Goal: Check status: Check status

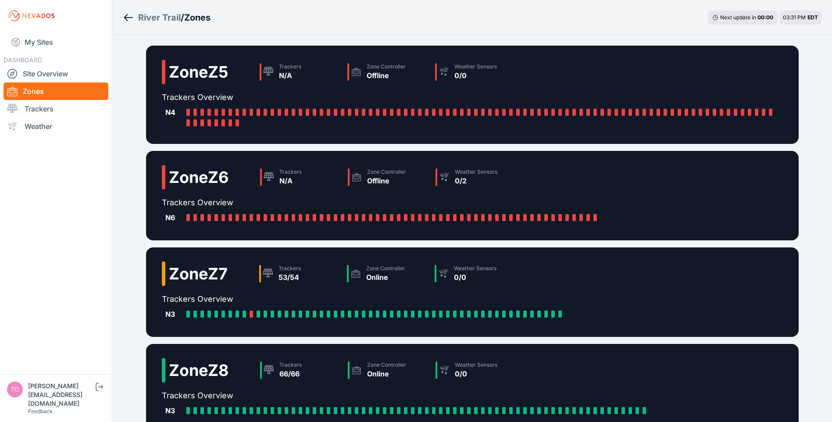
click at [47, 42] on link "My Sites" at bounding box center [56, 42] width 105 height 21
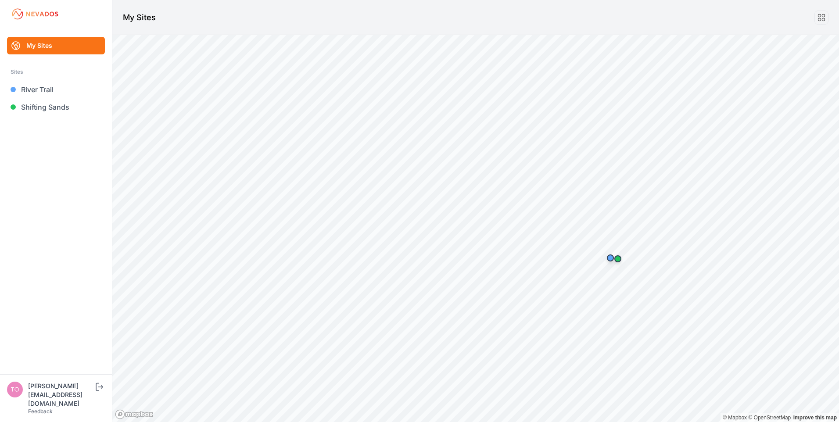
click at [49, 104] on link "Shifting Sands" at bounding box center [56, 107] width 98 height 18
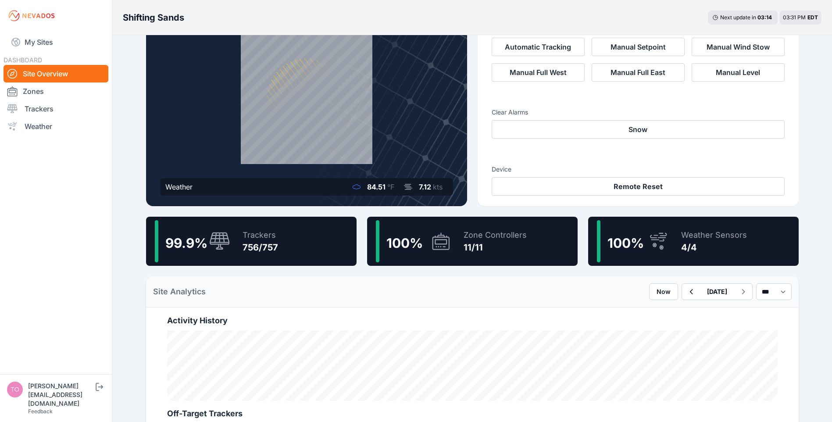
scroll to position [176, 0]
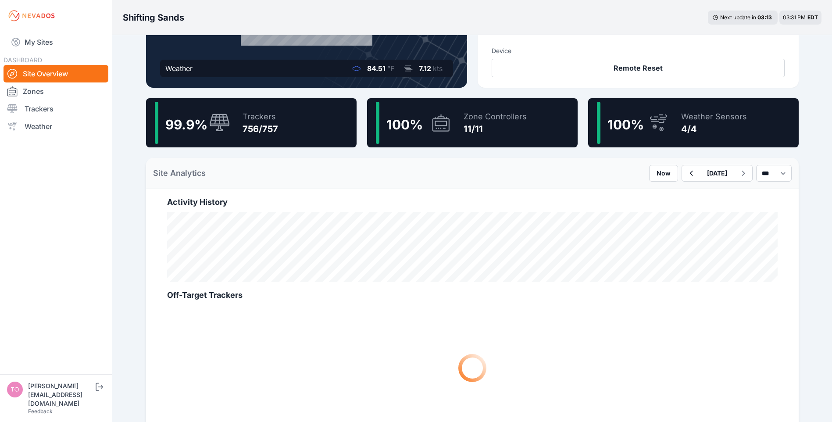
click at [686, 173] on icon "button" at bounding box center [691, 173] width 11 height 11
click at [686, 172] on icon "button" at bounding box center [691, 173] width 11 height 11
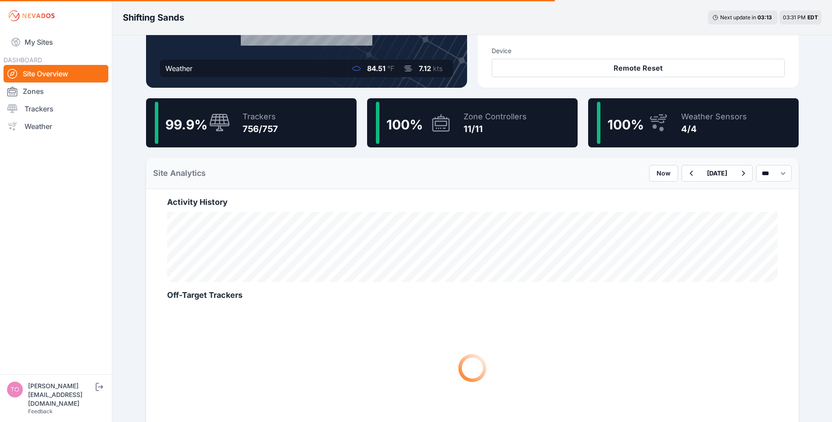
click at [682, 172] on button "button" at bounding box center [691, 173] width 18 height 16
click at [649, 175] on button "Now" at bounding box center [663, 173] width 29 height 17
click at [700, 172] on button "[DATE]" at bounding box center [717, 173] width 34 height 16
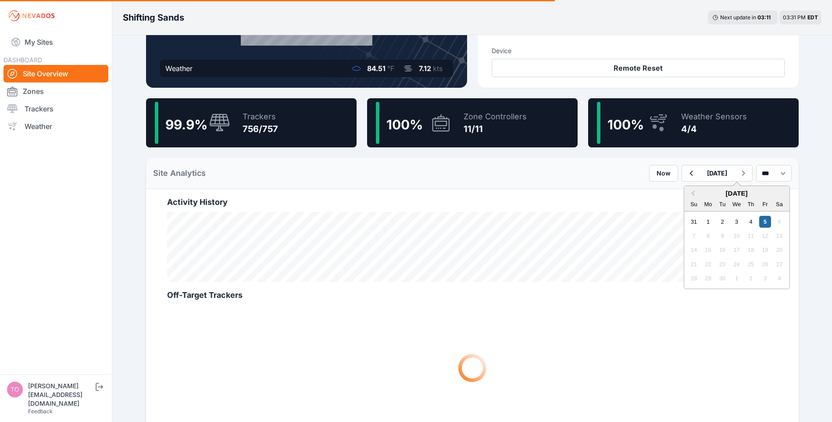
click at [693, 192] on span "Previous Month" at bounding box center [693, 194] width 0 height 10
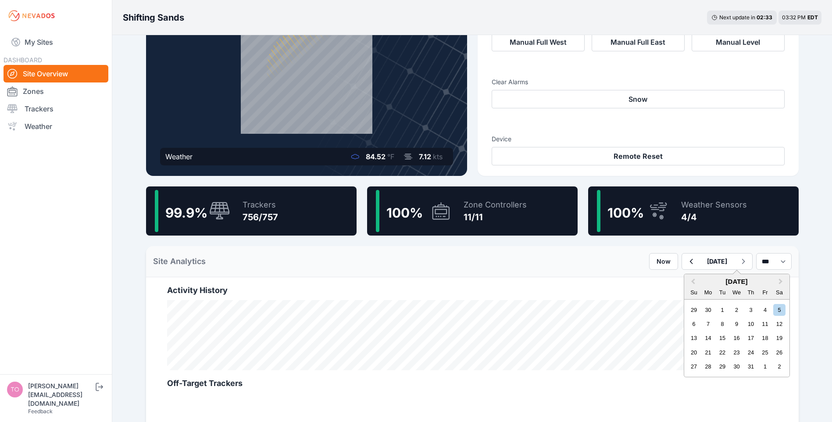
scroll to position [88, 0]
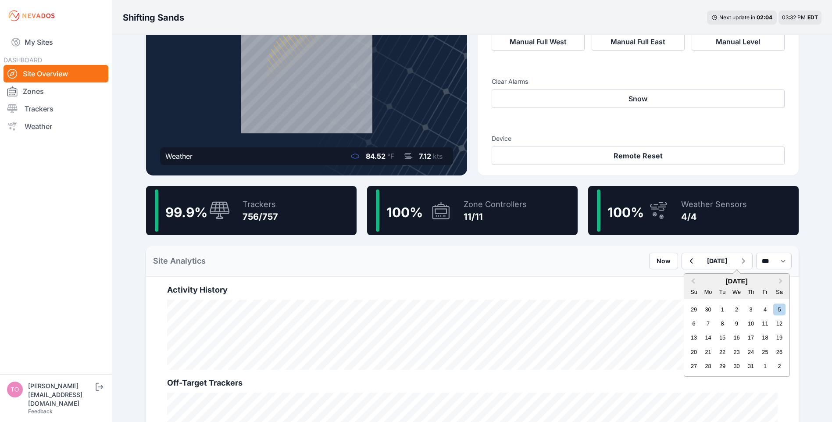
click at [703, 336] on div "14" at bounding box center [709, 338] width 12 height 12
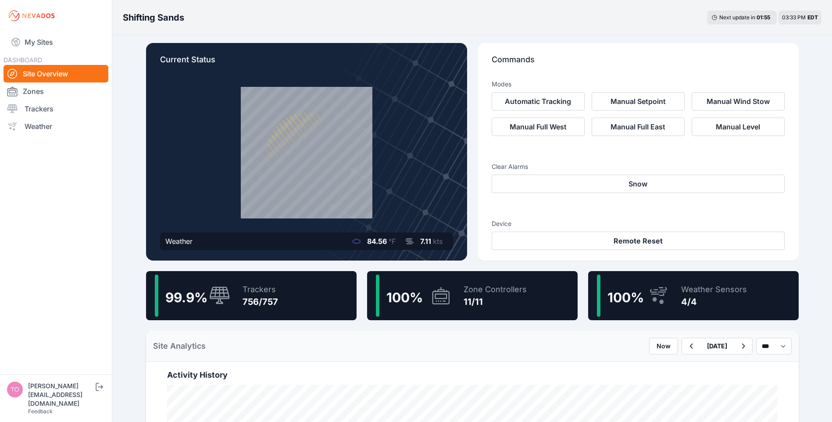
scroll to position [219, 0]
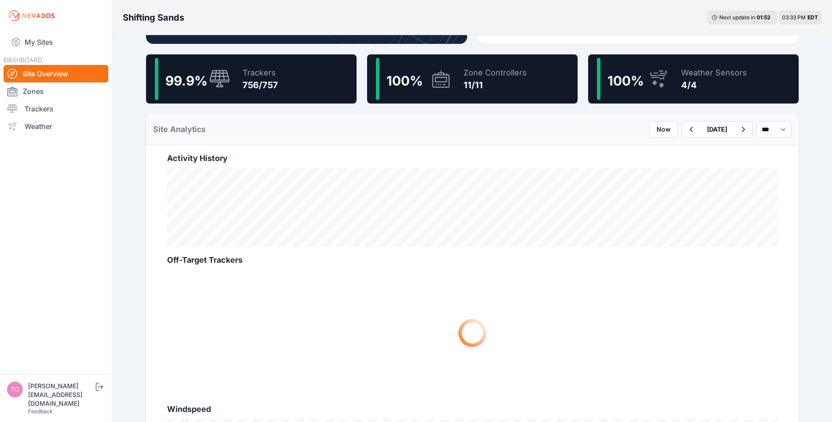
click at [686, 129] on icon "button" at bounding box center [691, 129] width 11 height 11
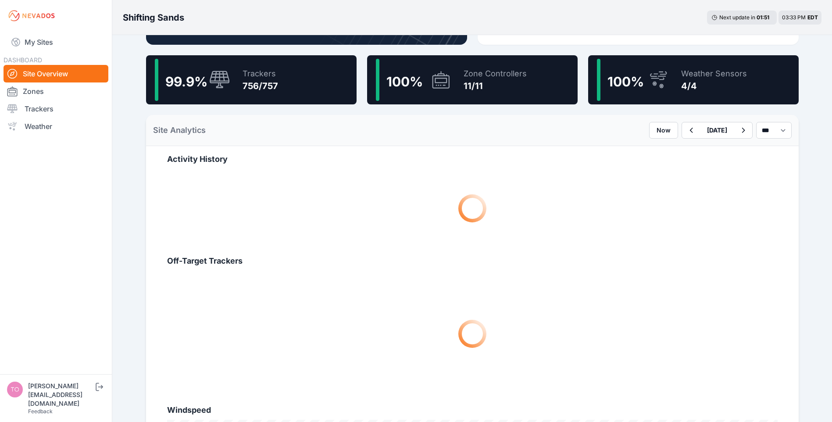
scroll to position [219, 0]
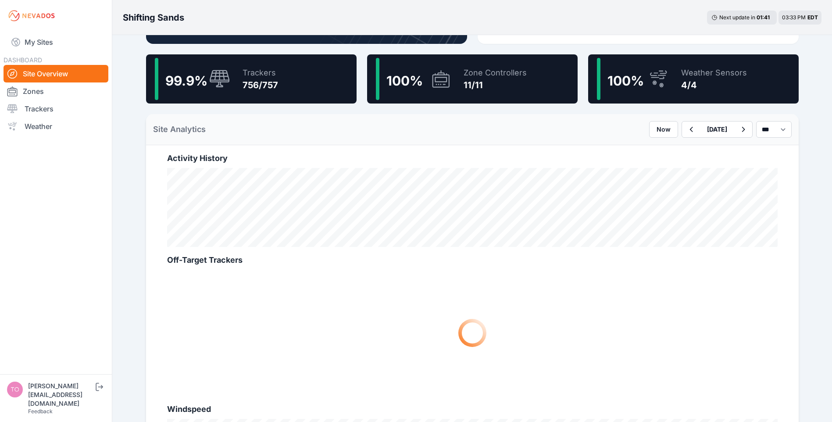
click at [700, 129] on button "[DATE]" at bounding box center [717, 130] width 34 height 16
click at [691, 177] on div "30" at bounding box center [697, 178] width 12 height 12
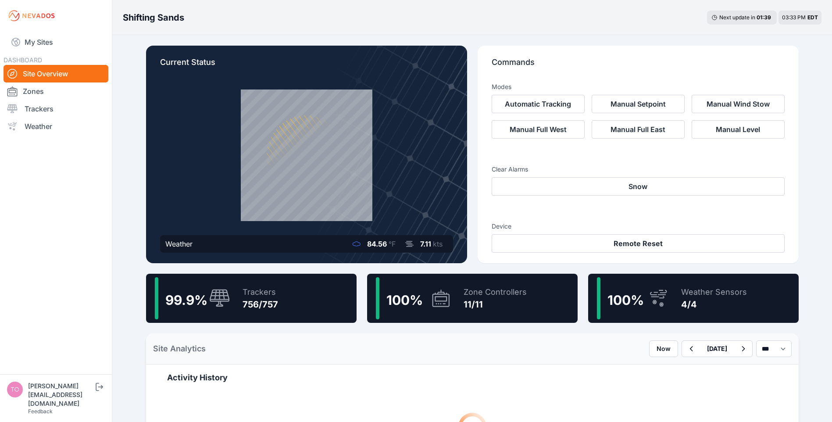
scroll to position [219, 0]
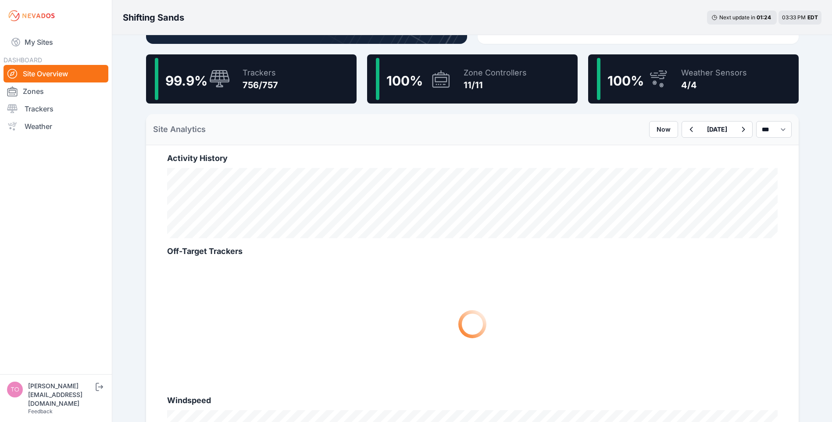
click at [738, 131] on icon "button" at bounding box center [743, 129] width 11 height 11
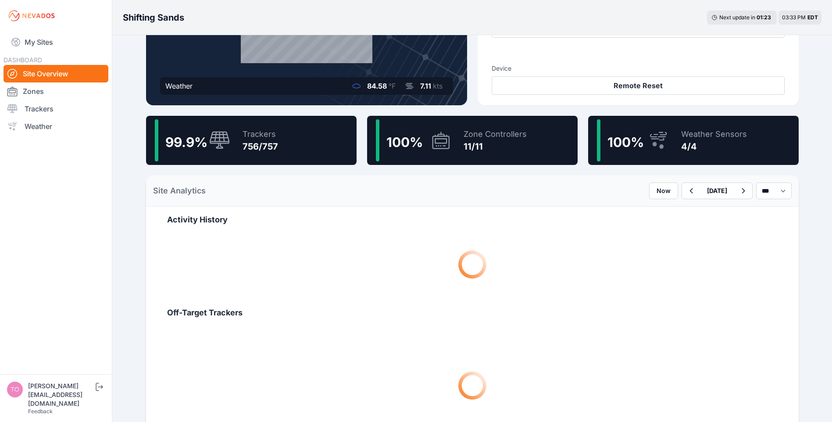
scroll to position [176, 0]
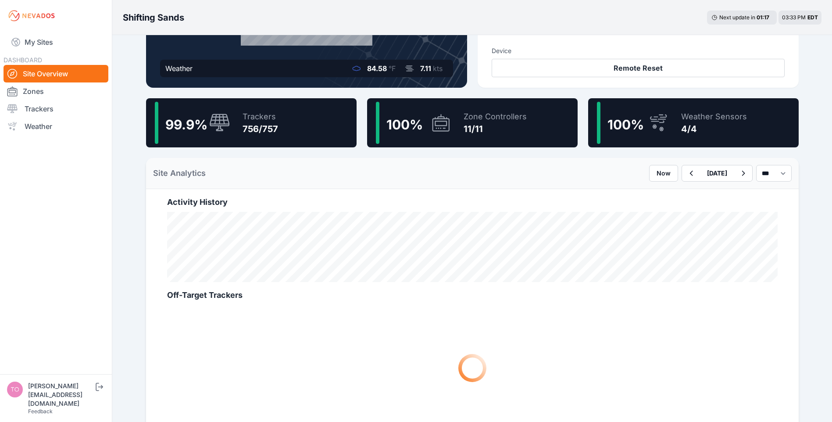
click at [742, 175] on icon "button" at bounding box center [743, 173] width 3 height 5
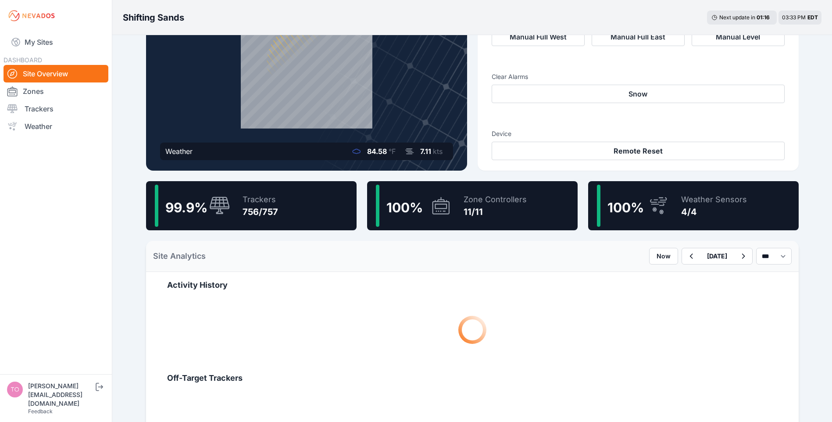
scroll to position [219, 0]
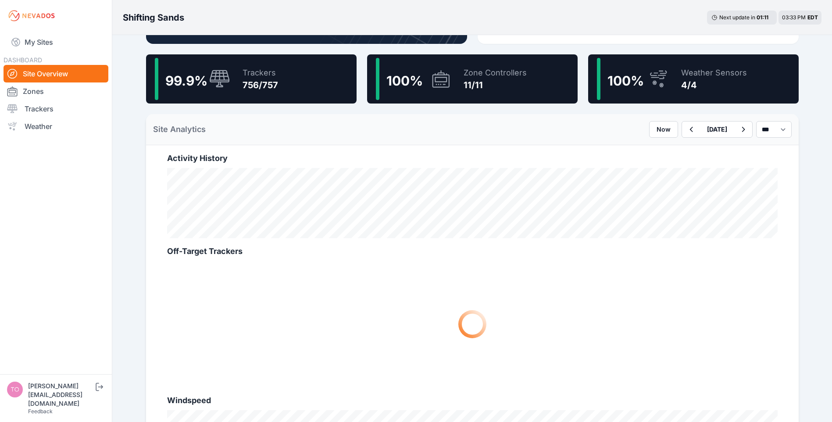
click at [738, 130] on icon "button" at bounding box center [743, 129] width 11 height 11
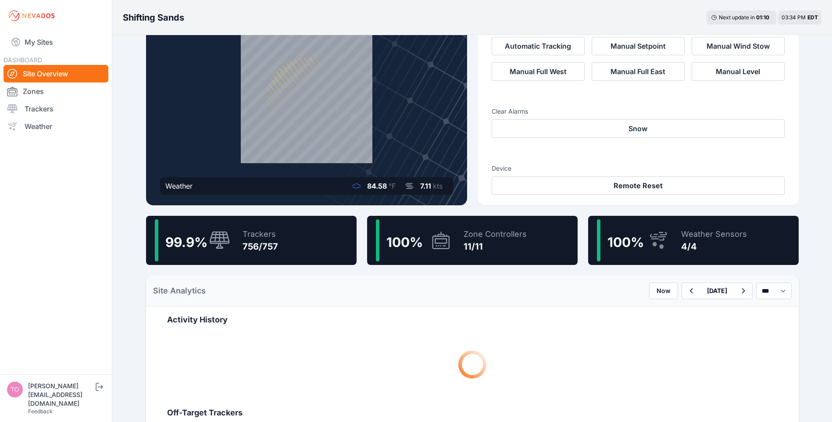
scroll to position [176, 0]
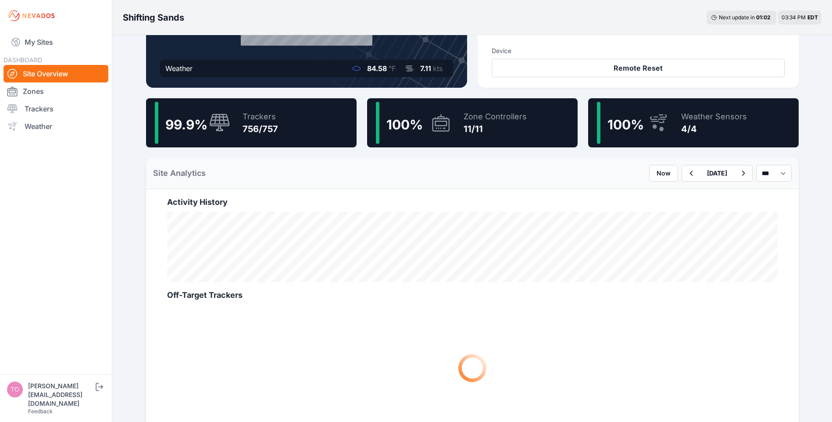
click at [742, 179] on button "button" at bounding box center [744, 173] width 18 height 16
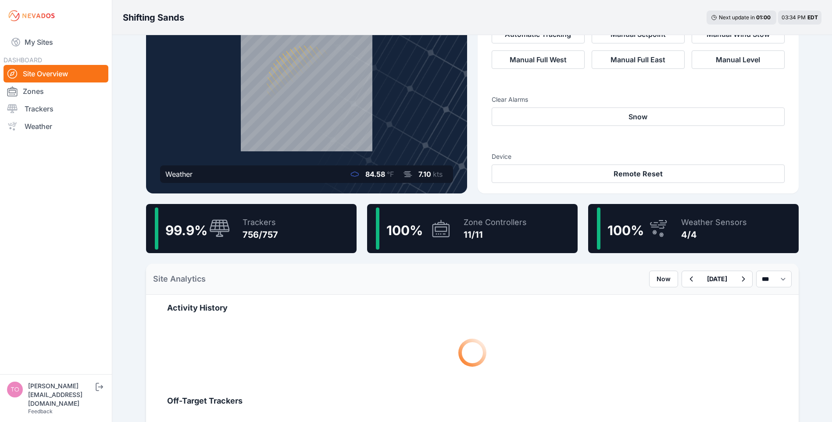
scroll to position [176, 0]
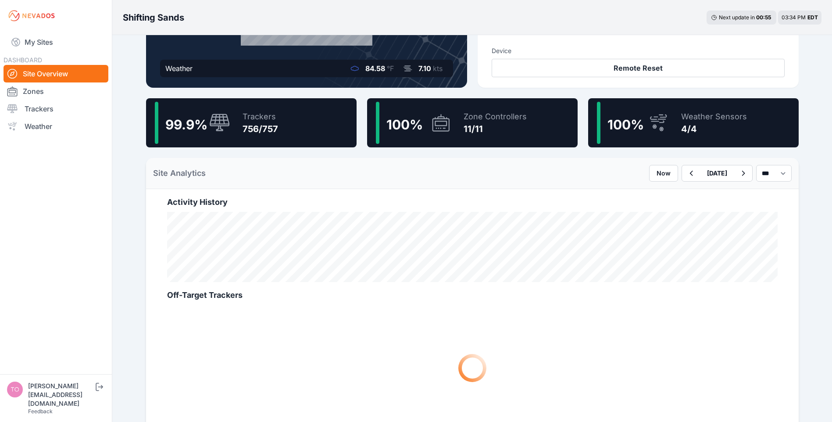
click at [738, 172] on icon "button" at bounding box center [743, 173] width 11 height 11
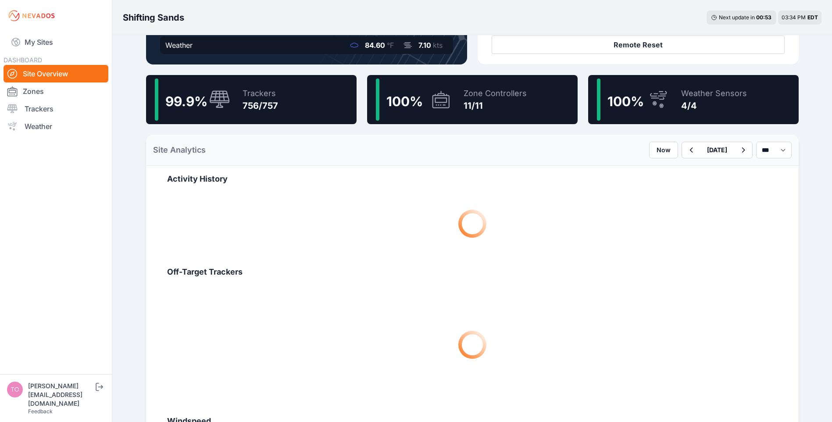
scroll to position [219, 0]
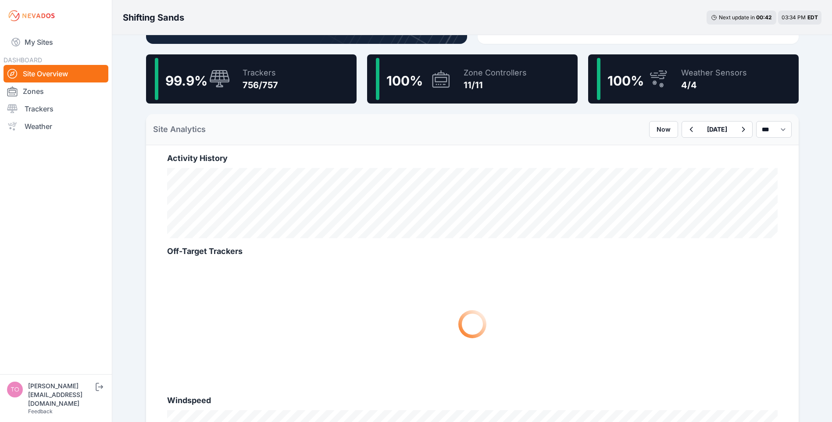
click at [738, 127] on icon "button" at bounding box center [743, 129] width 11 height 11
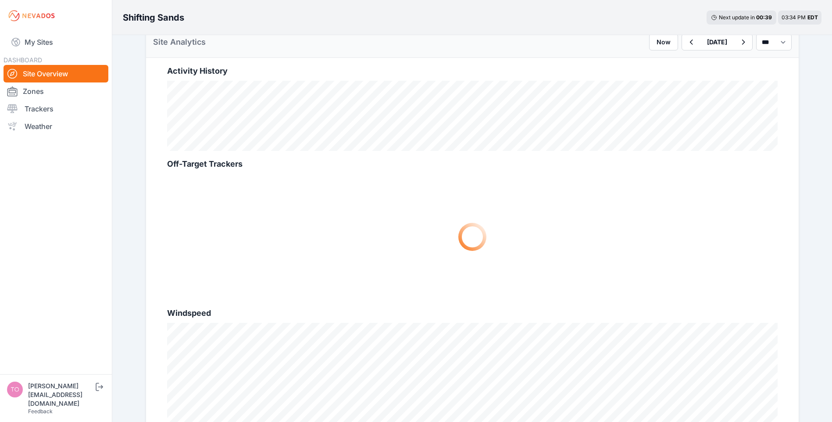
scroll to position [307, 0]
click at [738, 41] on icon "button" at bounding box center [743, 41] width 11 height 11
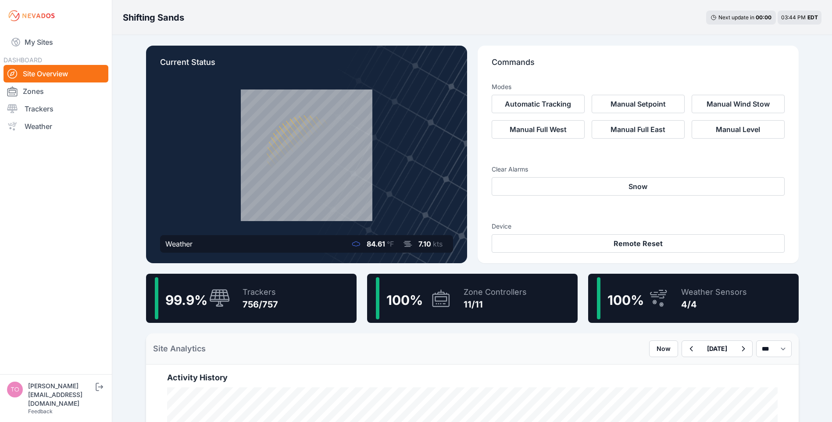
scroll to position [219, 0]
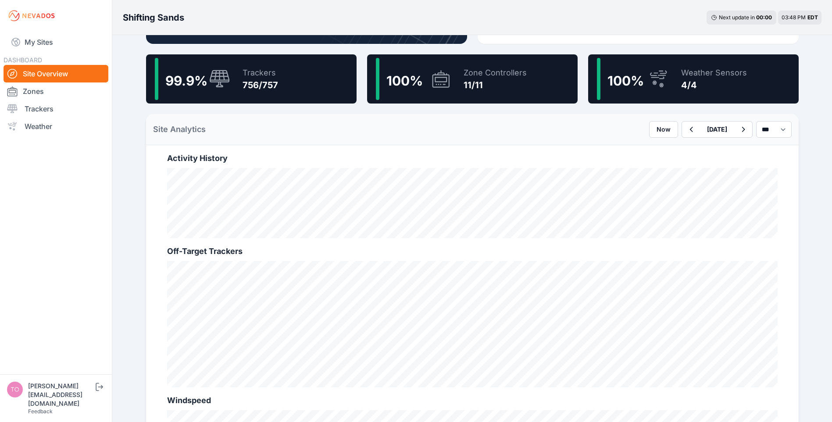
drag, startPoint x: 662, startPoint y: 130, endPoint x: 646, endPoint y: 117, distance: 20.2
click at [686, 130] on icon "button" at bounding box center [691, 129] width 11 height 11
click at [686, 129] on icon "button" at bounding box center [691, 129] width 11 height 11
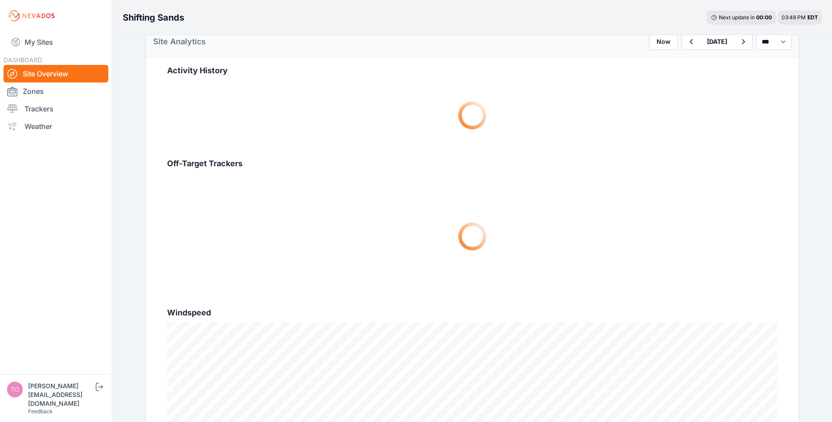
scroll to position [263, 0]
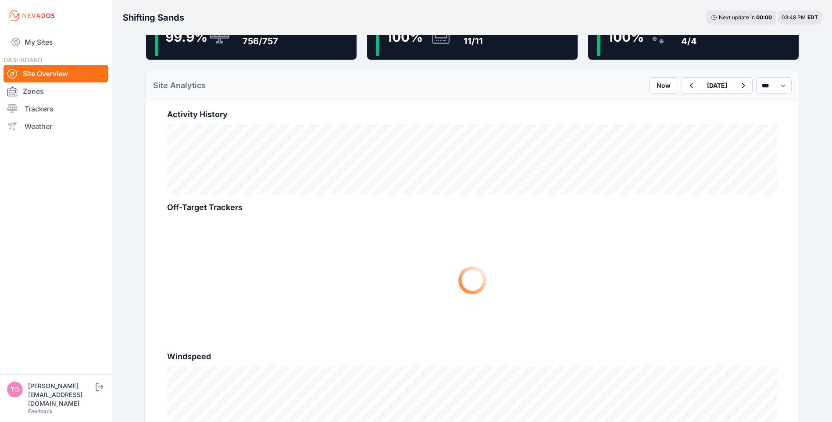
click at [690, 86] on icon "button" at bounding box center [691, 85] width 3 height 5
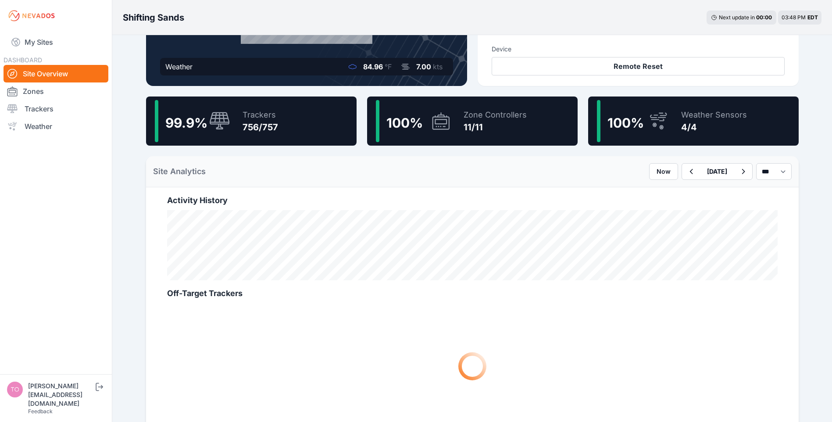
scroll to position [176, 0]
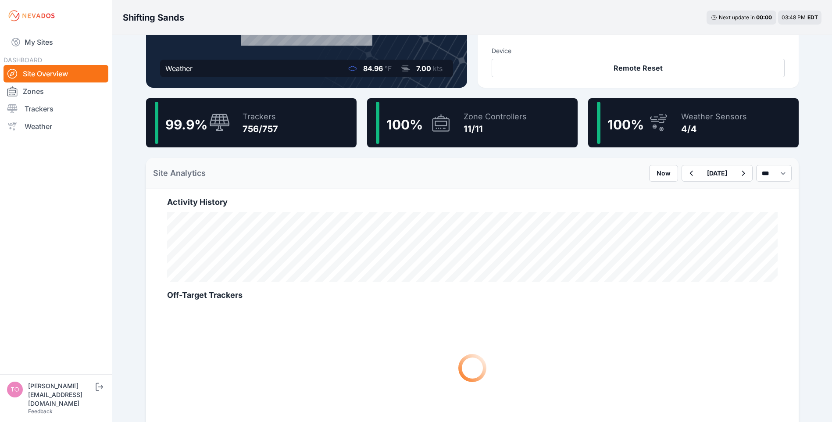
click at [738, 172] on icon "button" at bounding box center [743, 173] width 11 height 11
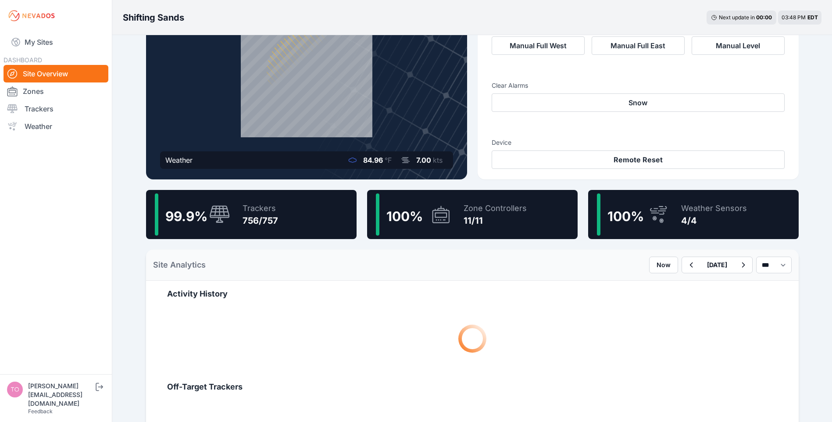
scroll to position [176, 0]
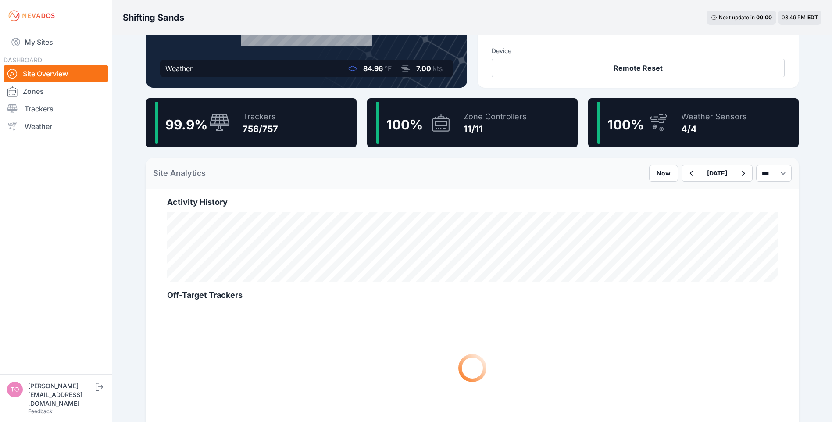
click at [517, 171] on div "Site Analytics Now [DATE] *** **** *****" at bounding box center [472, 173] width 653 height 31
